Goal: Navigation & Orientation: Go to known website

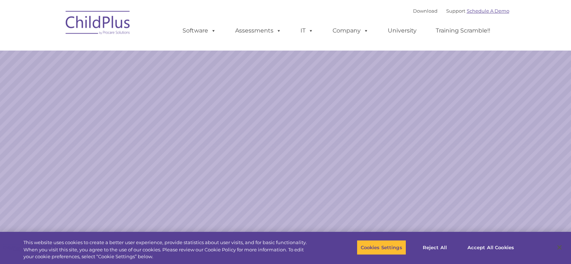
select select "MEDIUM"
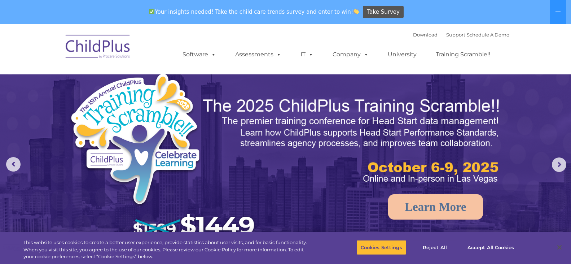
click at [107, 48] on img at bounding box center [98, 48] width 72 height 36
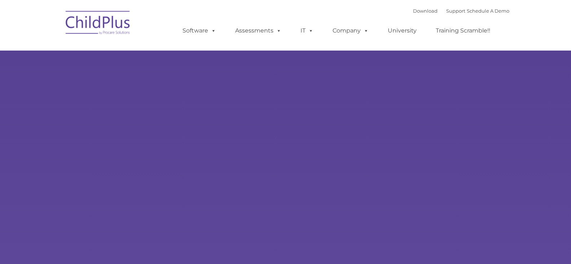
select select "MEDIUM"
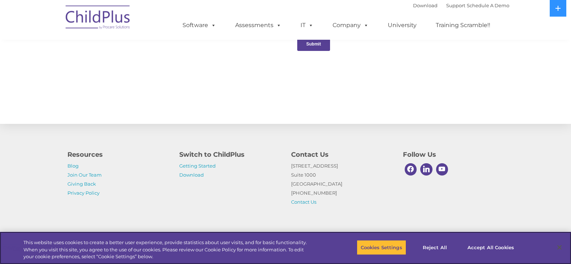
scroll to position [783, 0]
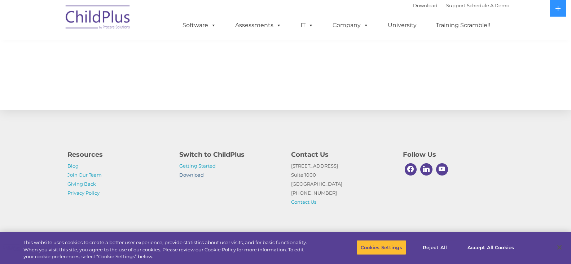
click at [189, 174] on link "Download" at bounding box center [191, 175] width 25 height 6
